Goal: Task Accomplishment & Management: Use online tool/utility

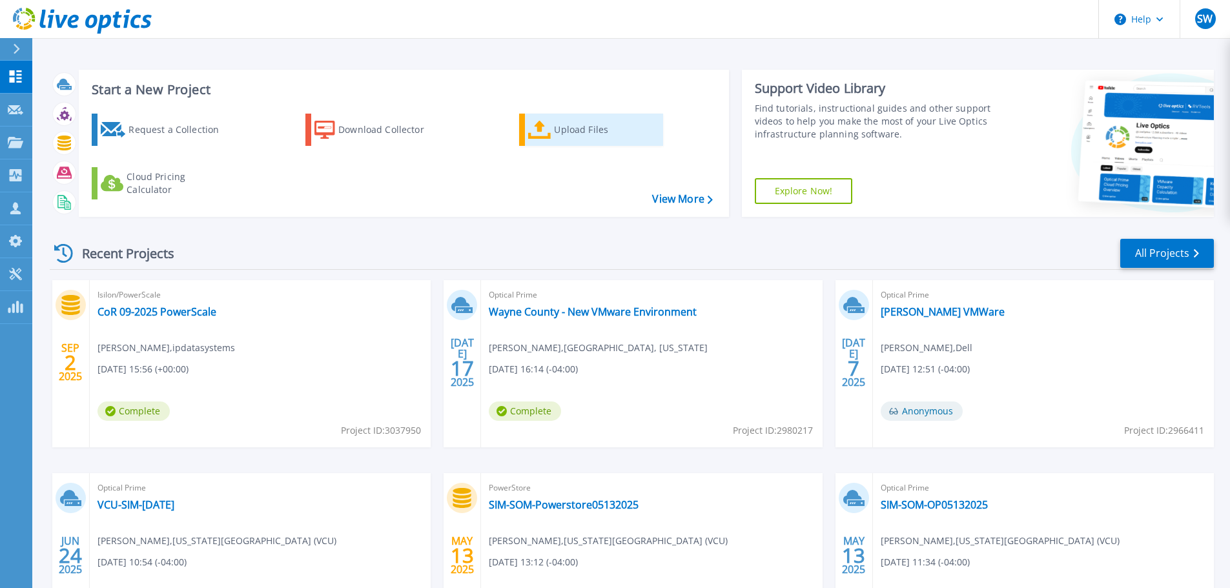
click at [600, 127] on div "Upload Files" at bounding box center [605, 130] width 103 height 26
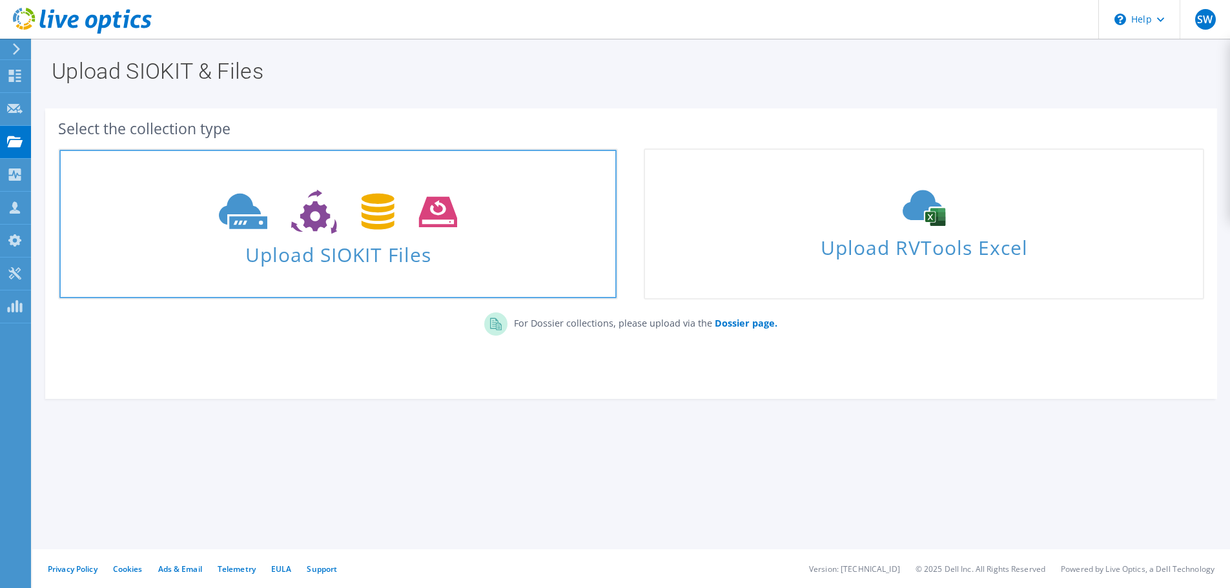
click at [421, 203] on icon at bounding box center [338, 212] width 238 height 45
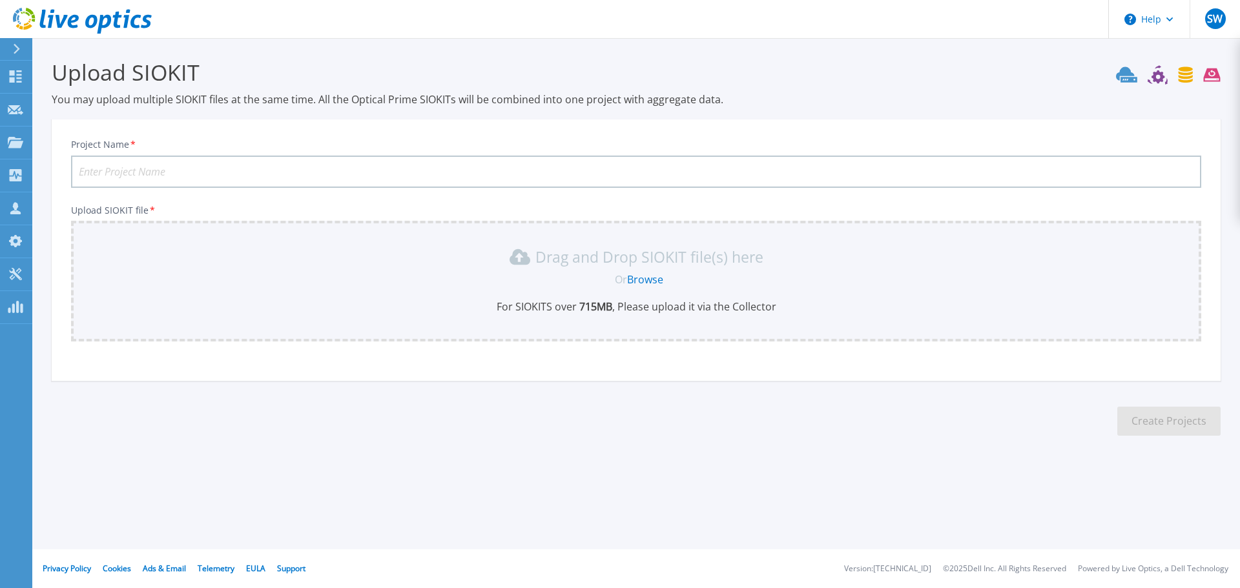
click at [465, 180] on input "Project Name *" at bounding box center [636, 172] width 1130 height 32
type input "CoR 09-2025 Optical Prime"
click at [383, 247] on div "Drag and Drop SIOKIT file(s) here" at bounding box center [636, 257] width 1115 height 21
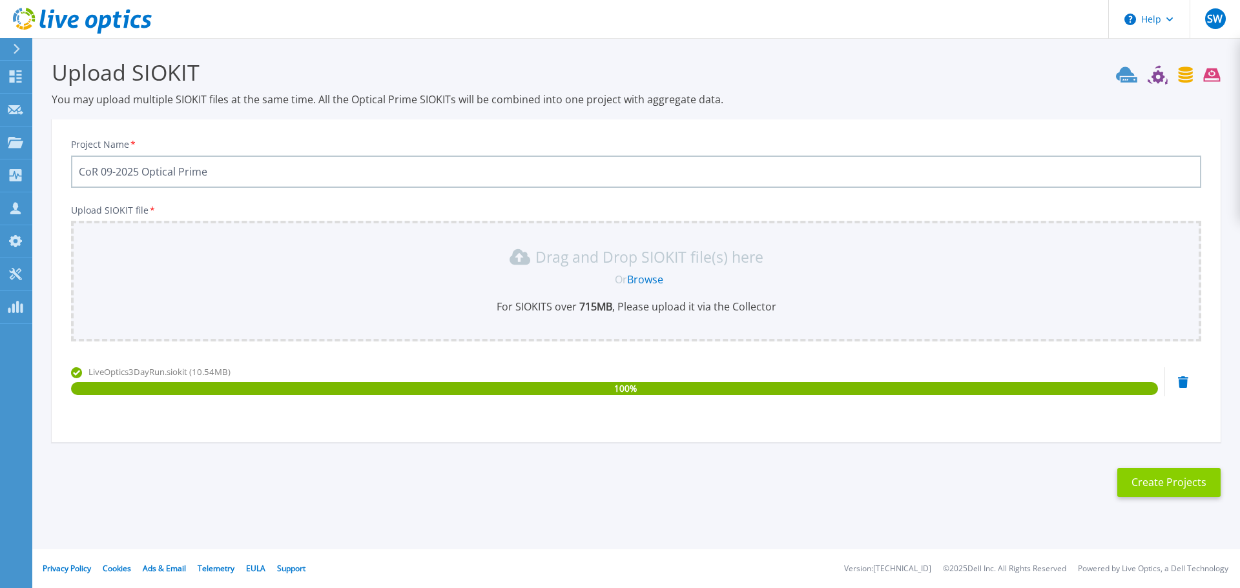
click at [1185, 488] on button "Create Projects" at bounding box center [1168, 482] width 103 height 29
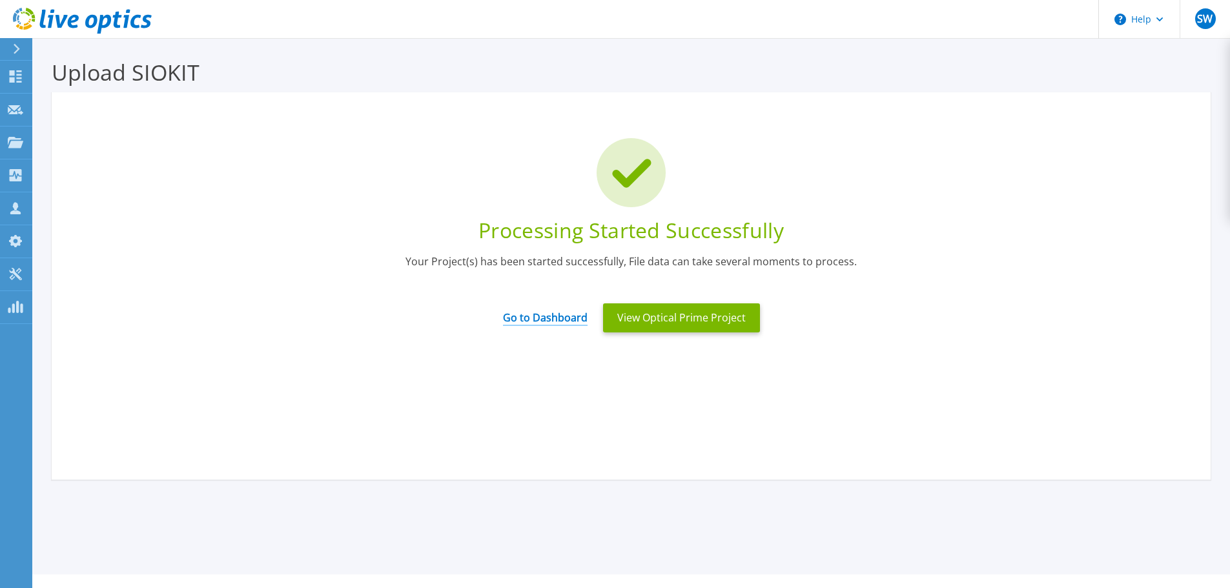
click at [556, 316] on link "Go to Dashboard" at bounding box center [545, 313] width 85 height 25
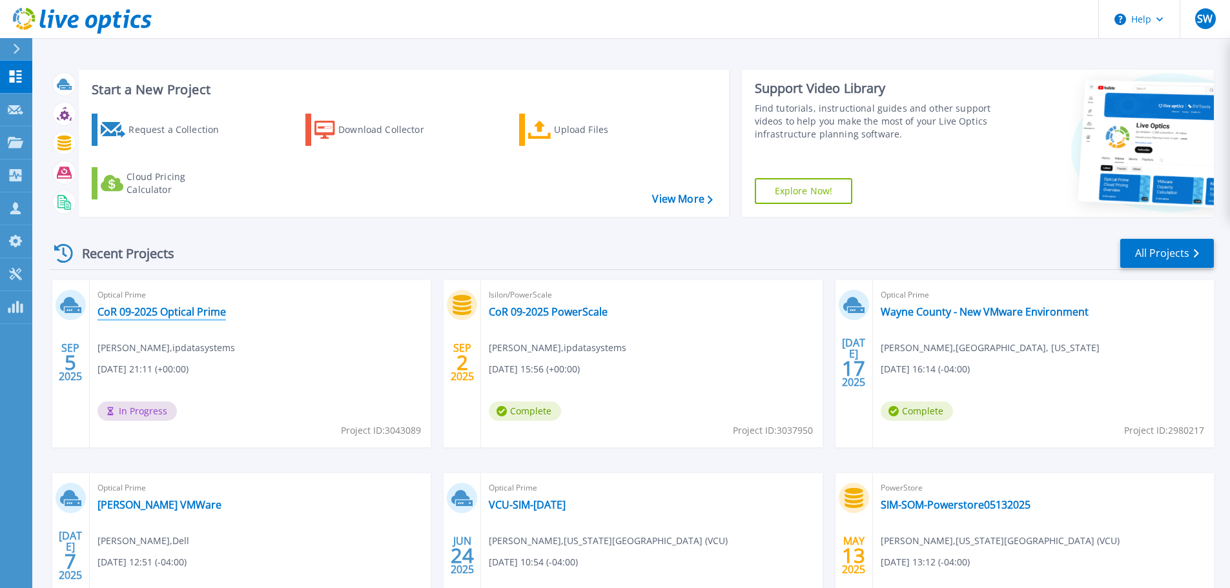
click at [212, 313] on link "CoR 09-2025 Optical Prime" at bounding box center [162, 311] width 129 height 13
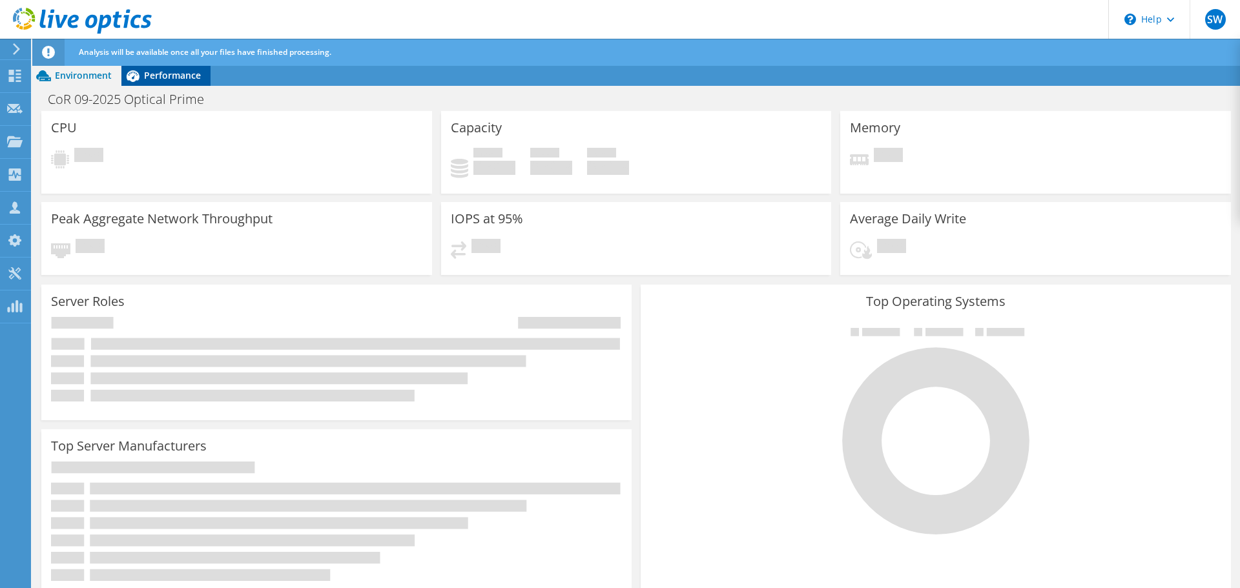
click at [175, 74] on span "Performance" at bounding box center [172, 75] width 57 height 12
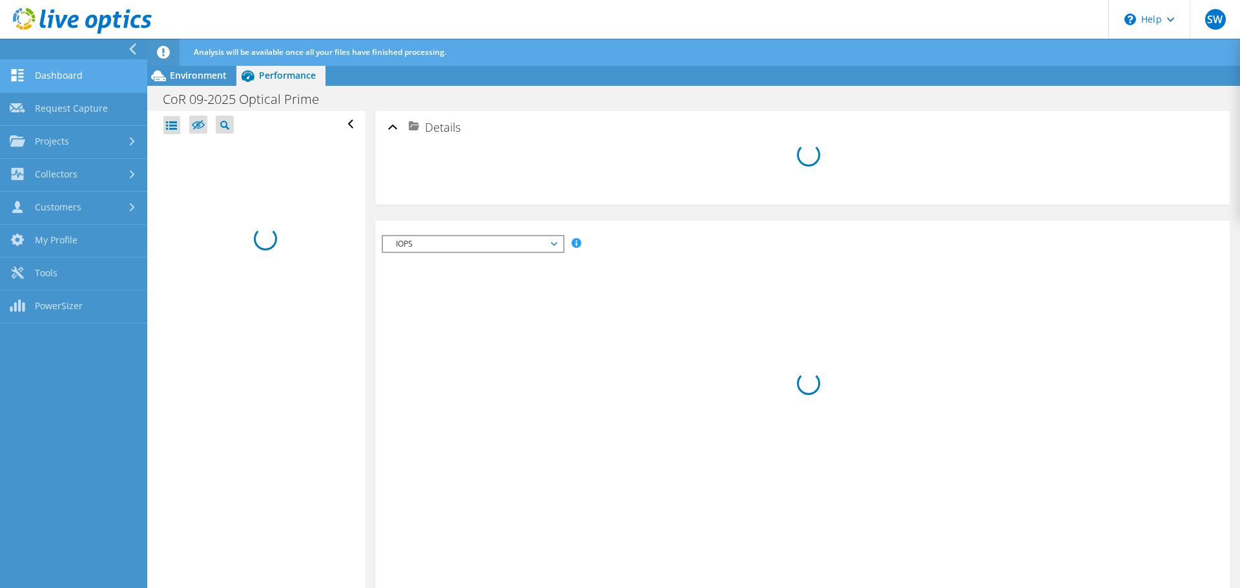
click at [18, 77] on icon at bounding box center [18, 75] width 16 height 12
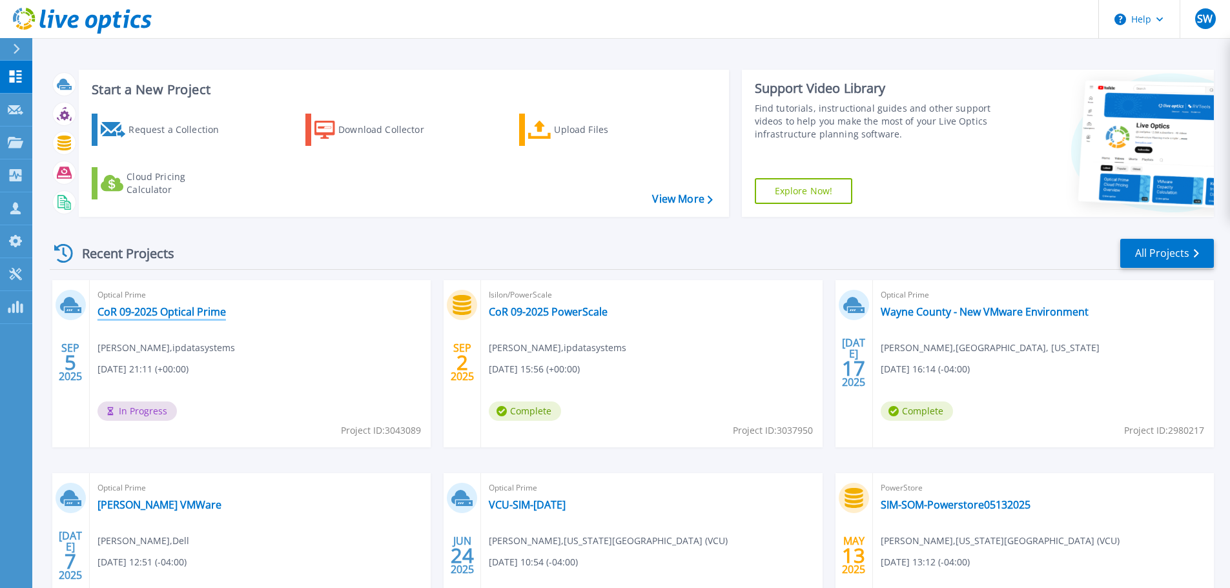
click at [129, 318] on link "CoR 09-2025 Optical Prime" at bounding box center [162, 311] width 129 height 13
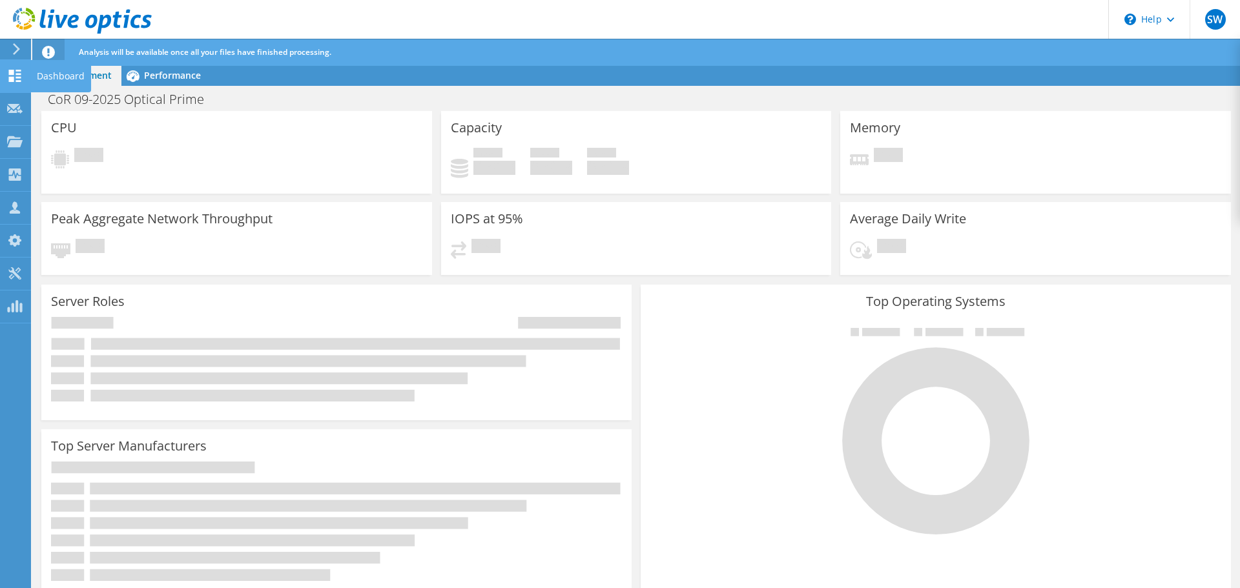
click at [16, 81] on use at bounding box center [15, 76] width 12 height 12
